Goal: Information Seeking & Learning: Learn about a topic

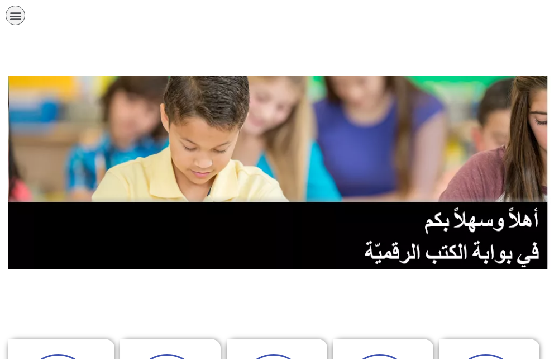
click at [18, 16] on icon "כפתור פתיחת תפריט" at bounding box center [16, 16] width 12 height 12
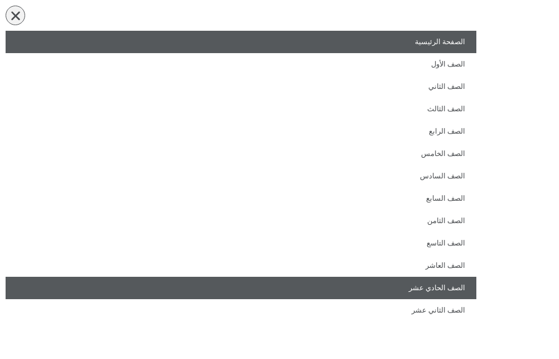
click at [401, 284] on link "الصف الحادي عشر" at bounding box center [241, 288] width 471 height 22
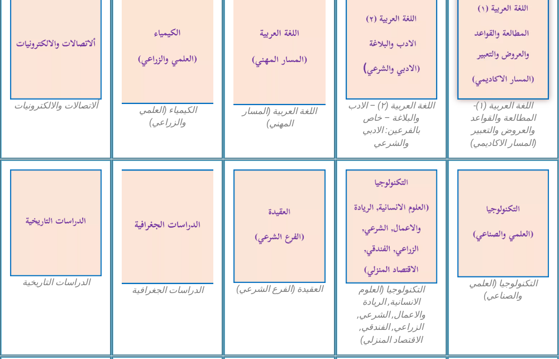
scroll to position [671, 0]
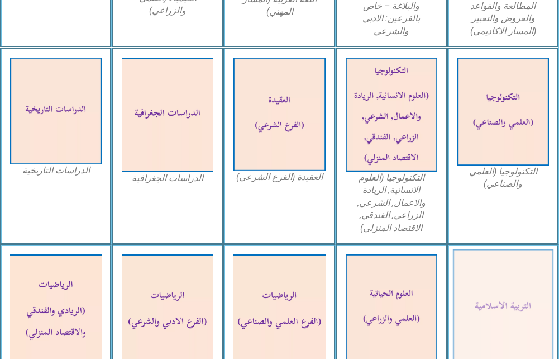
click at [501, 274] on img at bounding box center [503, 307] width 101 height 117
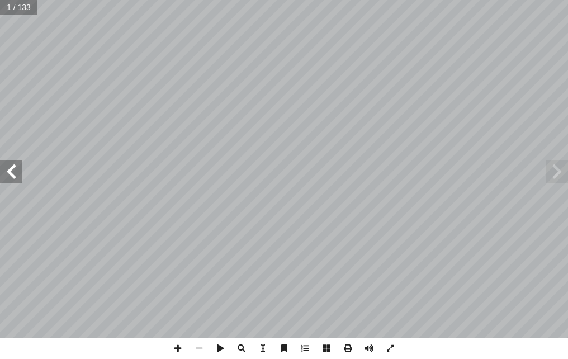
click at [4, 172] on span at bounding box center [11, 171] width 22 height 22
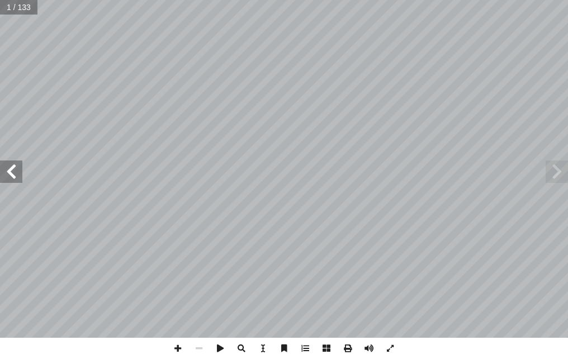
click at [4, 172] on span at bounding box center [11, 171] width 22 height 22
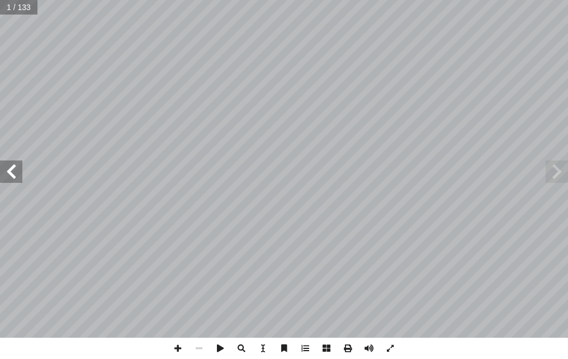
click at [4, 172] on span at bounding box center [11, 171] width 22 height 22
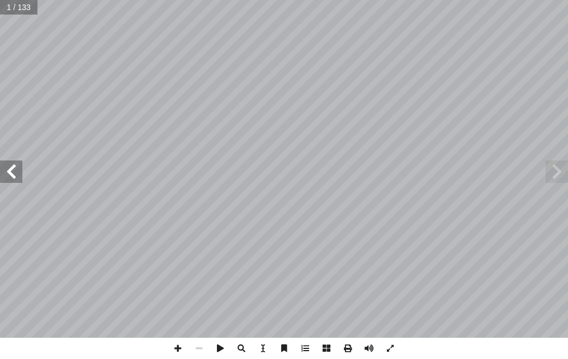
click at [4, 172] on span at bounding box center [11, 171] width 22 height 22
click at [9, 172] on span at bounding box center [11, 171] width 22 height 22
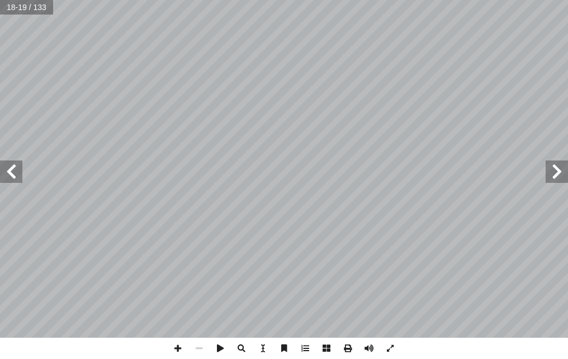
click at [9, 172] on span at bounding box center [11, 171] width 22 height 22
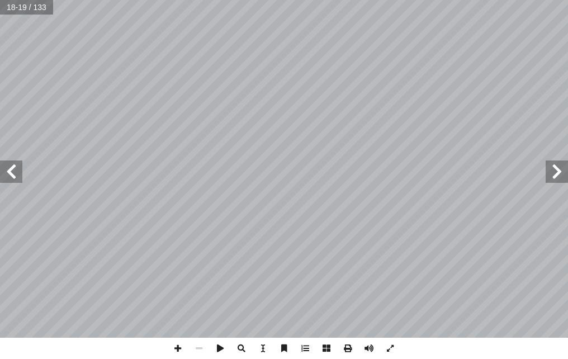
click at [9, 172] on span at bounding box center [11, 171] width 22 height 22
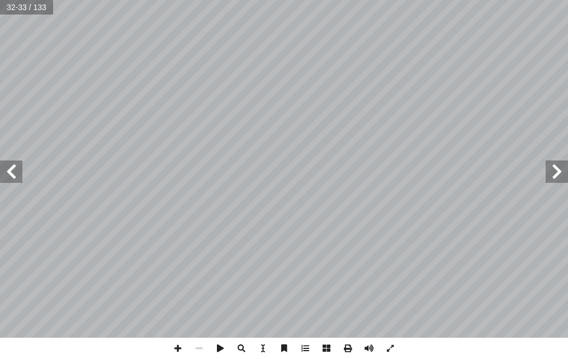
click at [9, 172] on span at bounding box center [11, 171] width 22 height 22
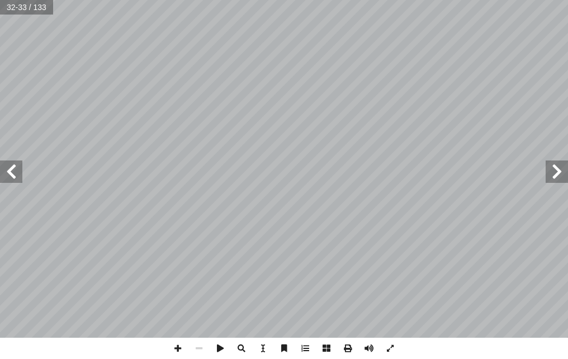
click at [9, 172] on span at bounding box center [11, 171] width 22 height 22
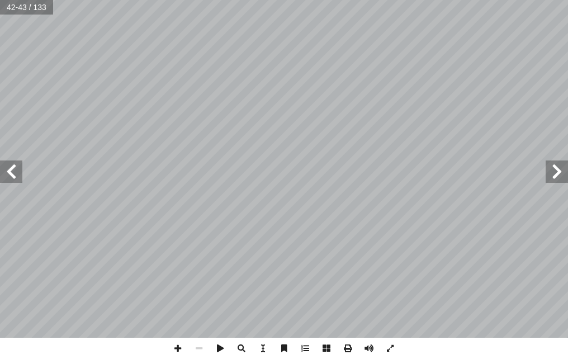
click at [9, 172] on span at bounding box center [11, 171] width 22 height 22
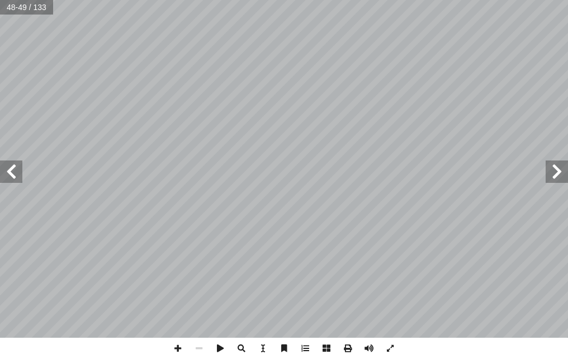
click at [9, 172] on span at bounding box center [11, 171] width 22 height 22
click at [178, 348] on span at bounding box center [177, 348] width 21 height 21
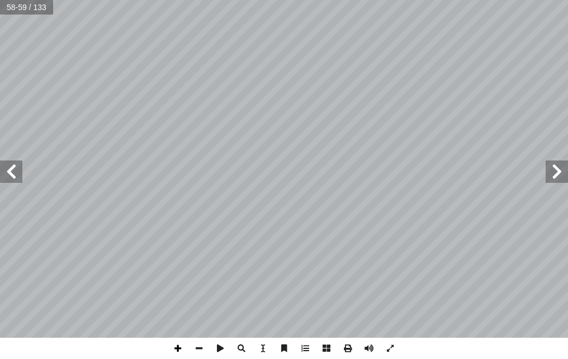
click at [177, 344] on span at bounding box center [177, 348] width 21 height 21
click at [196, 345] on span at bounding box center [198, 348] width 21 height 21
click at [205, 357] on span at bounding box center [198, 348] width 21 height 21
click at [560, 169] on span at bounding box center [556, 171] width 22 height 22
click at [182, 342] on span at bounding box center [177, 348] width 21 height 21
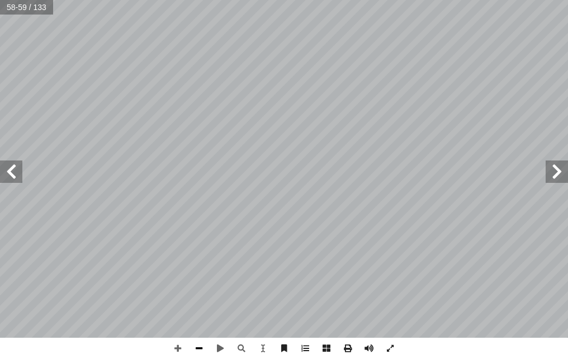
click at [198, 350] on span at bounding box center [198, 348] width 21 height 21
click at [175, 348] on span at bounding box center [177, 348] width 21 height 21
